Goal: Task Accomplishment & Management: Use online tool/utility

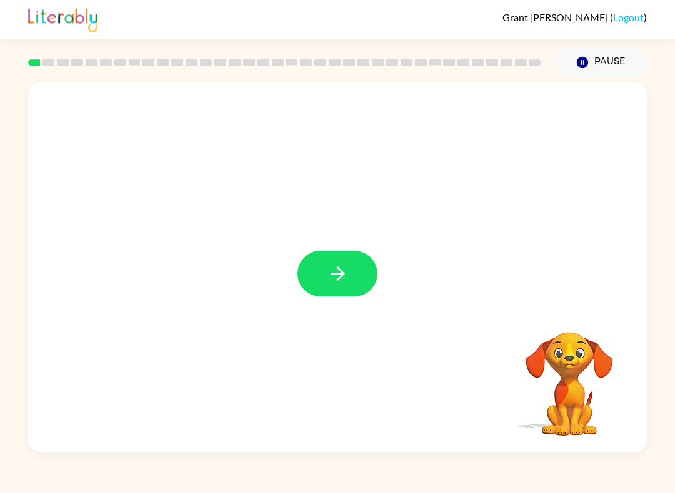
click at [347, 274] on icon "button" at bounding box center [338, 274] width 22 height 22
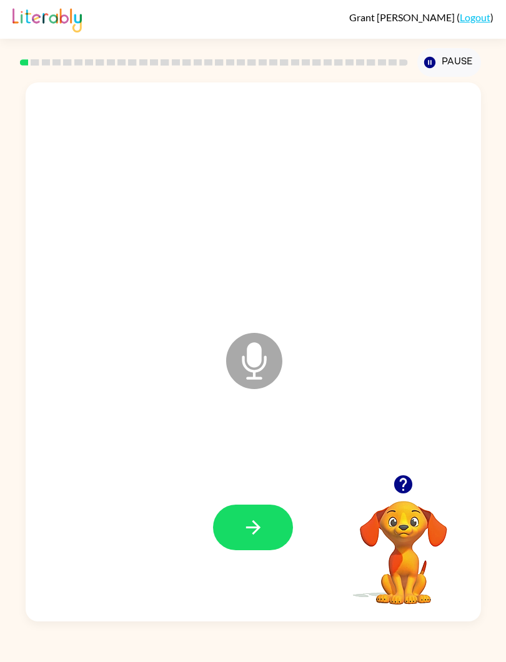
click at [433, 54] on button "Pause Pause" at bounding box center [449, 62] width 64 height 29
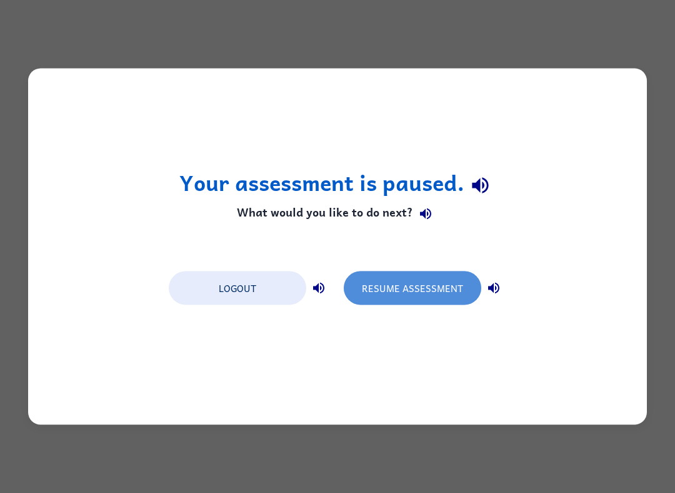
click at [446, 299] on button "Resume Assessment" at bounding box center [412, 289] width 137 height 34
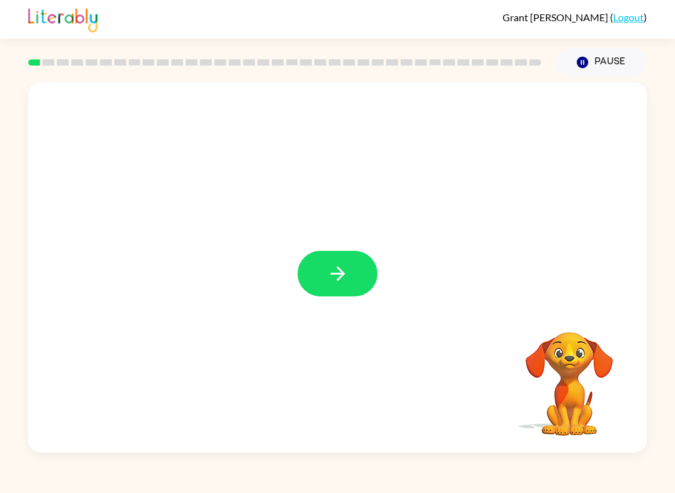
click at [319, 267] on button "button" at bounding box center [337, 274] width 80 height 46
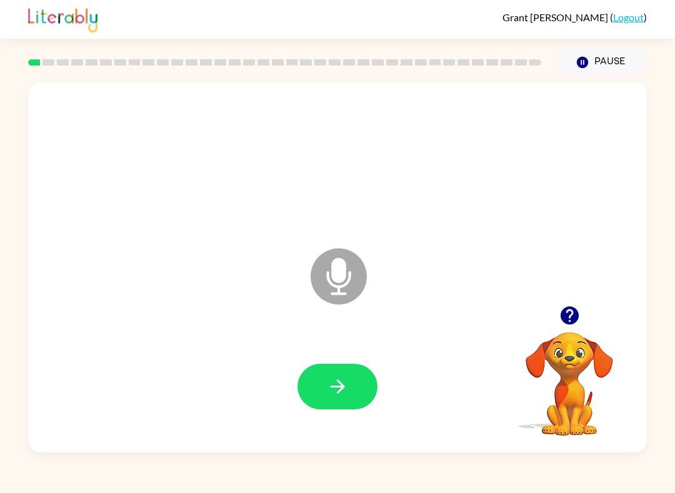
click at [328, 403] on button "button" at bounding box center [337, 387] width 80 height 46
click at [346, 351] on div at bounding box center [337, 387] width 593 height 107
click at [347, 392] on icon "button" at bounding box center [338, 387] width 22 height 22
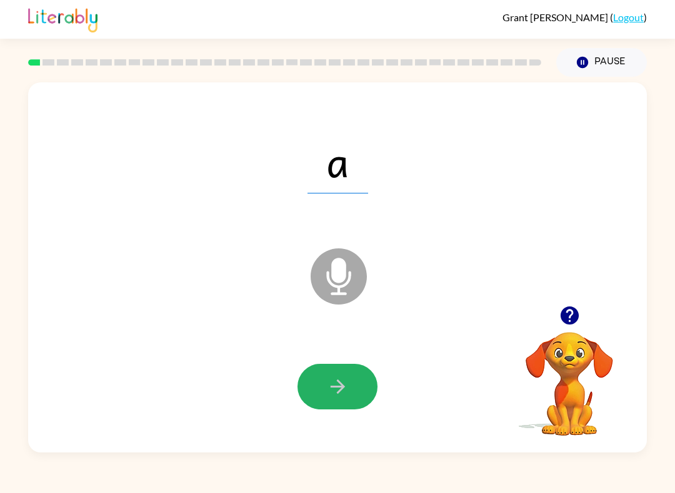
click at [349, 372] on button "button" at bounding box center [337, 387] width 80 height 46
click at [332, 408] on button "button" at bounding box center [337, 387] width 80 height 46
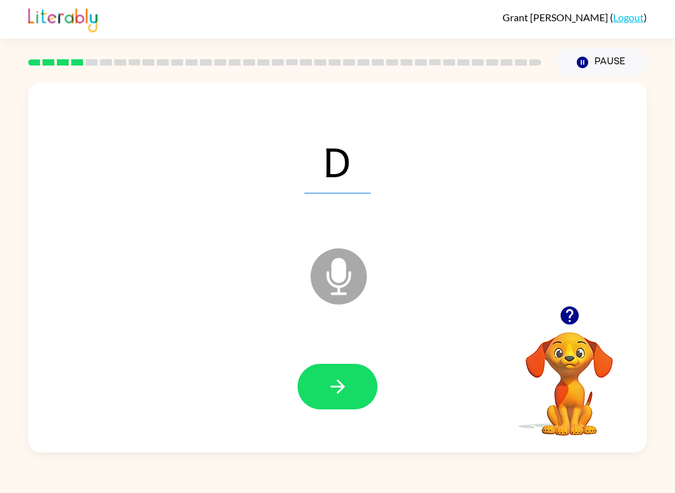
click at [345, 402] on button "button" at bounding box center [337, 387] width 80 height 46
click at [350, 385] on button "button" at bounding box center [337, 387] width 80 height 46
click at [322, 429] on div at bounding box center [337, 387] width 593 height 107
click at [367, 387] on button "button" at bounding box center [337, 387] width 80 height 46
click at [339, 387] on icon "button" at bounding box center [338, 387] width 22 height 22
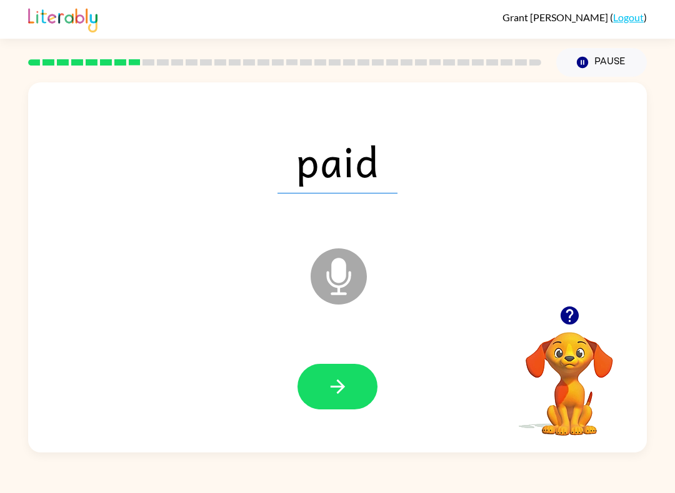
click at [348, 394] on icon "button" at bounding box center [338, 387] width 22 height 22
click at [350, 377] on button "button" at bounding box center [337, 387] width 80 height 46
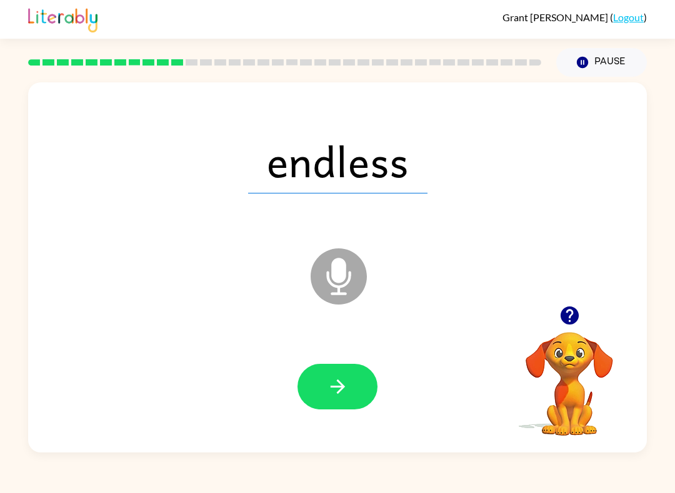
click at [368, 403] on button "button" at bounding box center [337, 387] width 80 height 46
click at [344, 393] on icon "button" at bounding box center [338, 387] width 22 height 22
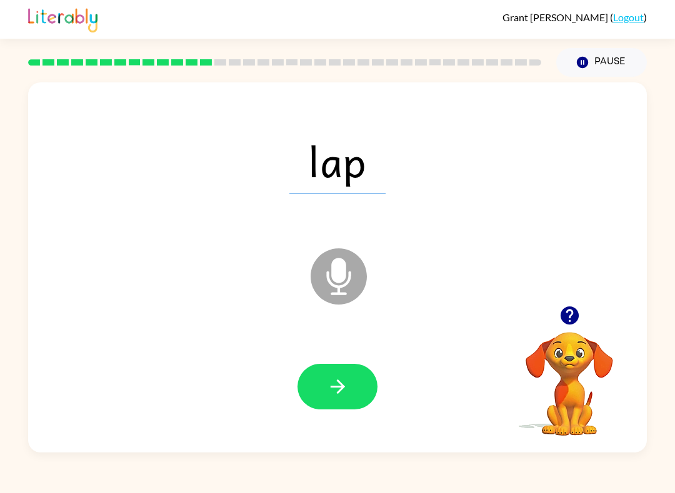
click at [337, 392] on icon "button" at bounding box center [338, 387] width 22 height 22
click at [347, 393] on icon "button" at bounding box center [338, 387] width 22 height 22
click at [352, 388] on button "button" at bounding box center [337, 387] width 80 height 46
click at [347, 378] on icon "button" at bounding box center [338, 387] width 22 height 22
click at [345, 430] on div at bounding box center [337, 387] width 593 height 107
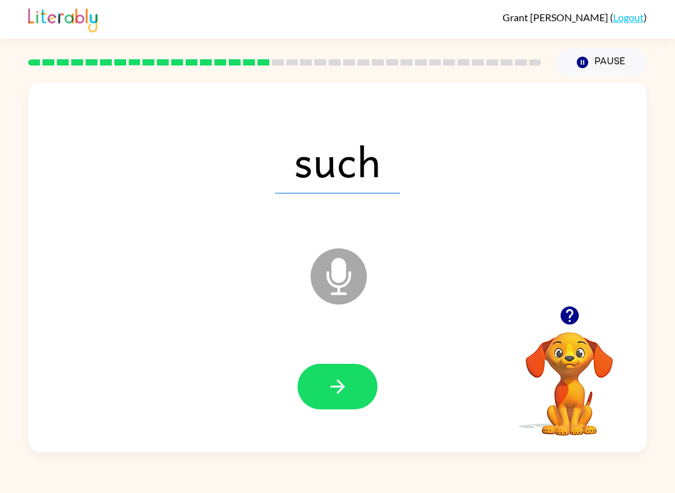
click at [351, 408] on button "button" at bounding box center [337, 387] width 80 height 46
click at [322, 398] on button "button" at bounding box center [337, 387] width 80 height 46
click at [354, 371] on button "button" at bounding box center [337, 387] width 80 height 46
click at [339, 404] on button "button" at bounding box center [337, 387] width 80 height 46
click at [362, 360] on div at bounding box center [337, 387] width 593 height 107
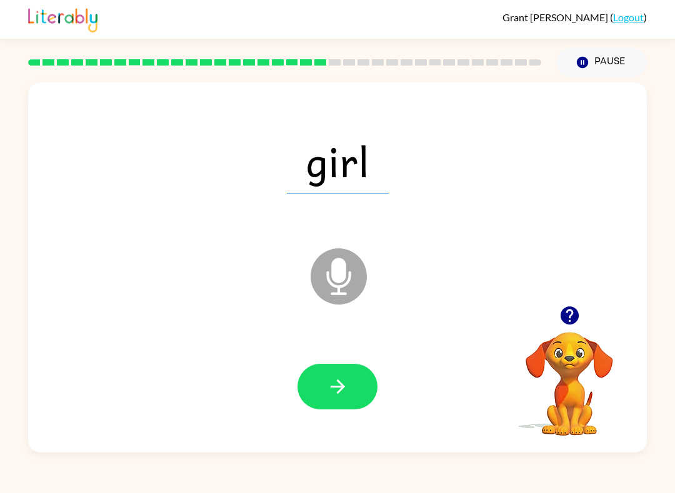
click at [321, 392] on button "button" at bounding box center [337, 387] width 80 height 46
click at [325, 377] on button "button" at bounding box center [337, 387] width 80 height 46
click at [339, 385] on icon "button" at bounding box center [338, 387] width 22 height 22
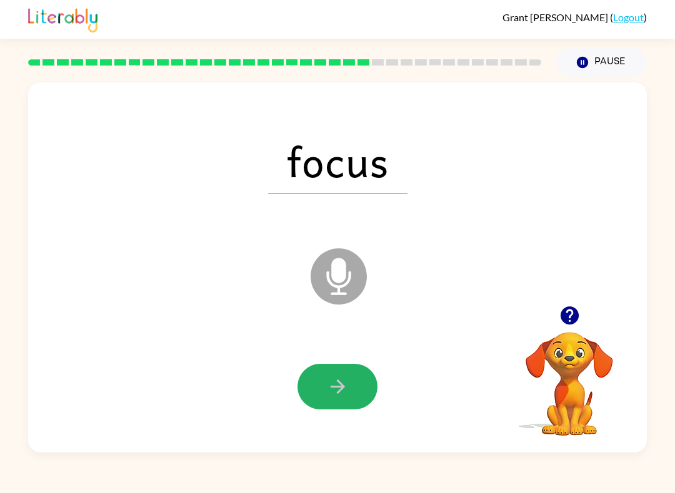
click at [342, 401] on button "button" at bounding box center [337, 387] width 80 height 46
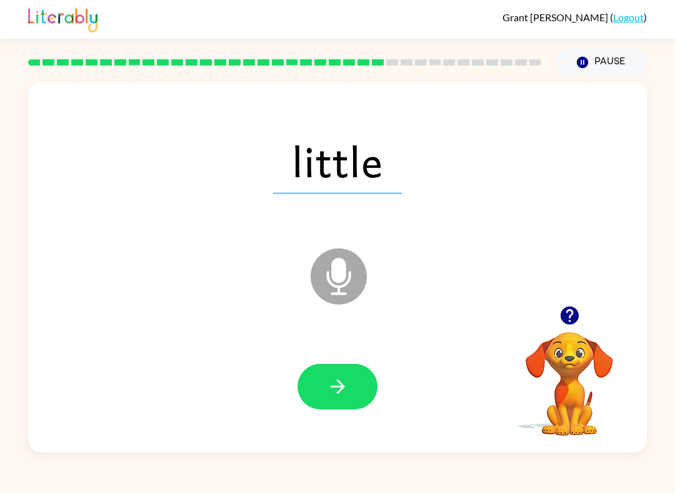
click at [336, 395] on icon "button" at bounding box center [338, 387] width 22 height 22
click at [332, 423] on div at bounding box center [337, 387] width 593 height 107
click at [349, 392] on button "button" at bounding box center [337, 387] width 80 height 46
click at [359, 385] on button "button" at bounding box center [337, 387] width 80 height 46
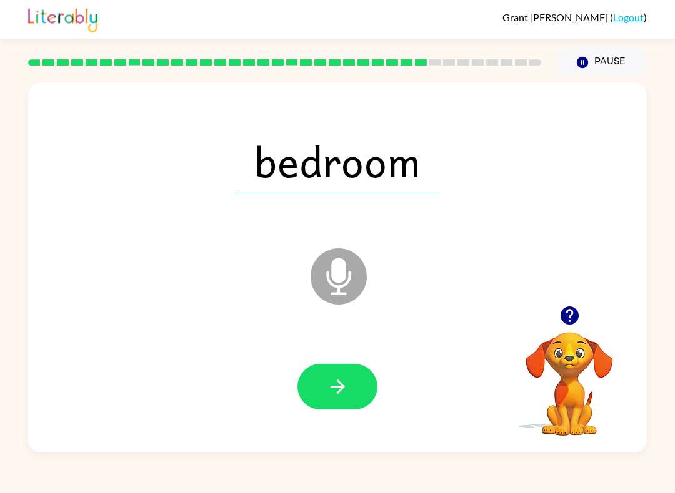
click at [346, 398] on button "button" at bounding box center [337, 387] width 80 height 46
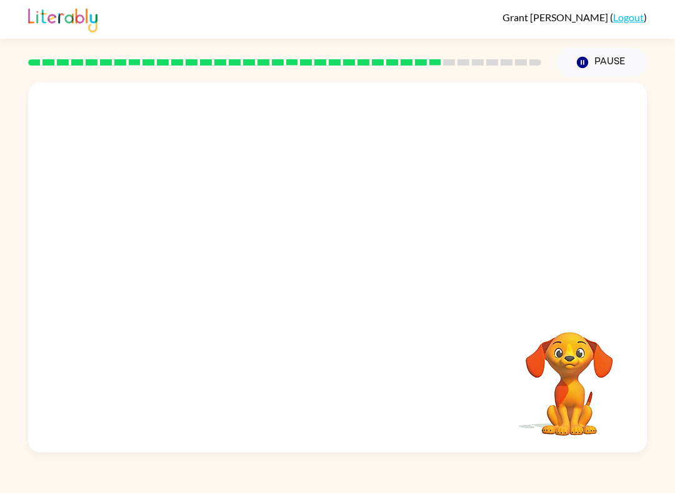
click at [583, 65] on icon "Pause" at bounding box center [582, 63] width 14 height 14
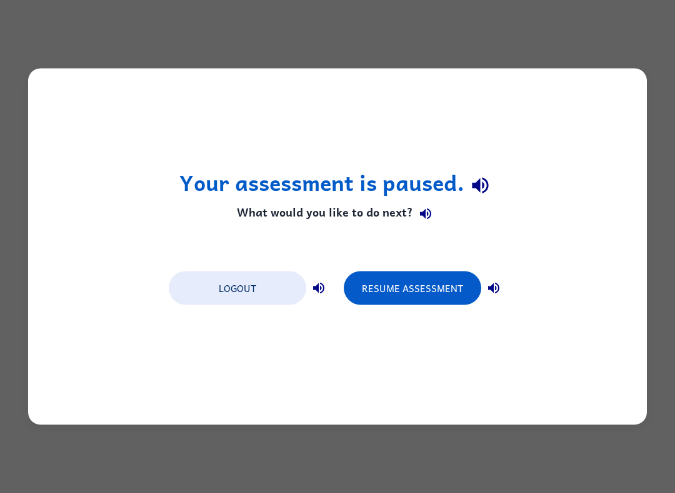
click at [436, 273] on button "Resume Assessment" at bounding box center [412, 289] width 137 height 34
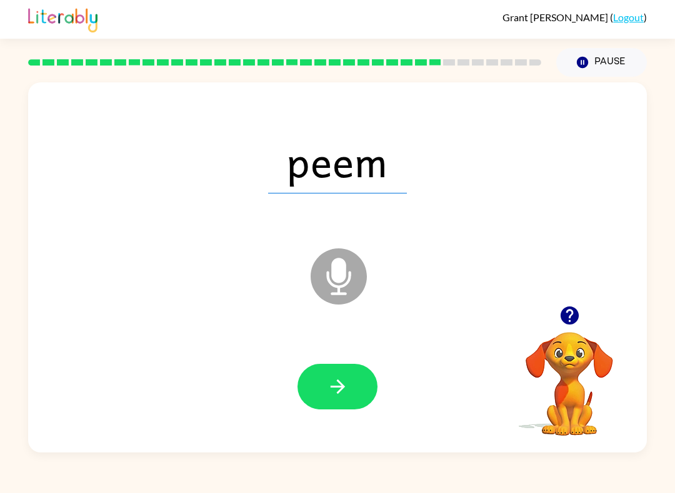
click at [332, 404] on button "button" at bounding box center [337, 387] width 80 height 46
click at [317, 396] on button "button" at bounding box center [337, 387] width 80 height 46
click at [342, 385] on icon "button" at bounding box center [337, 387] width 14 height 14
click at [328, 397] on icon "button" at bounding box center [338, 387] width 22 height 22
click at [333, 410] on button "button" at bounding box center [337, 387] width 80 height 46
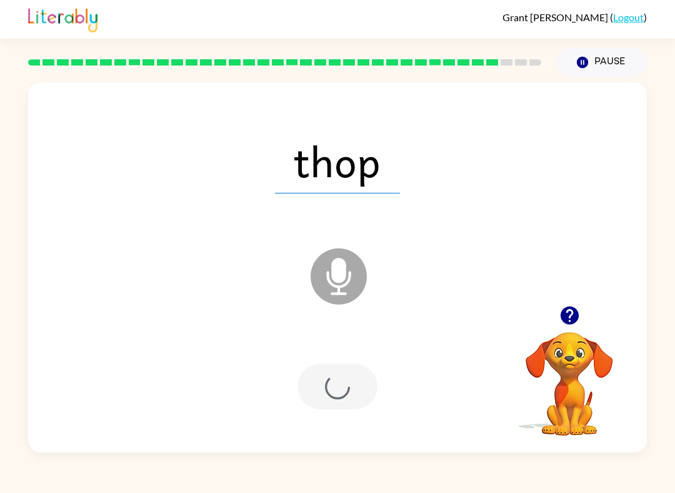
click at [344, 382] on div at bounding box center [337, 387] width 80 height 46
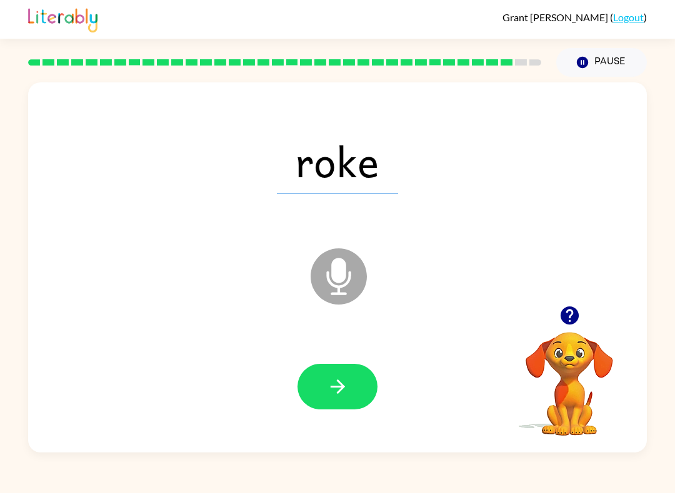
click at [342, 393] on icon "button" at bounding box center [338, 387] width 22 height 22
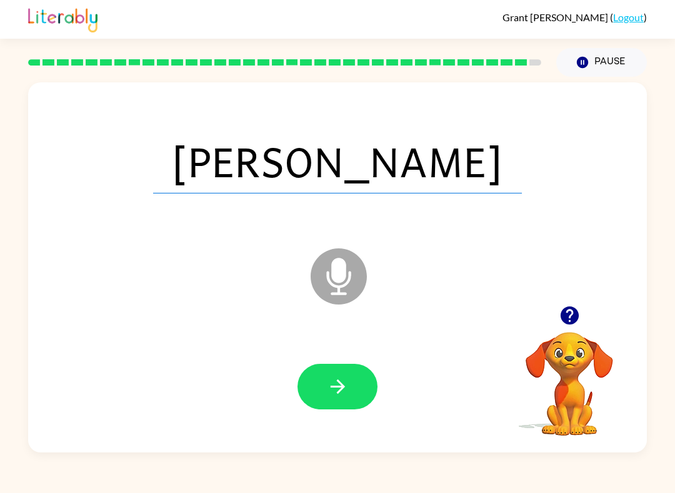
click at [345, 379] on icon "button" at bounding box center [338, 387] width 22 height 22
